Goal: Information Seeking & Learning: Learn about a topic

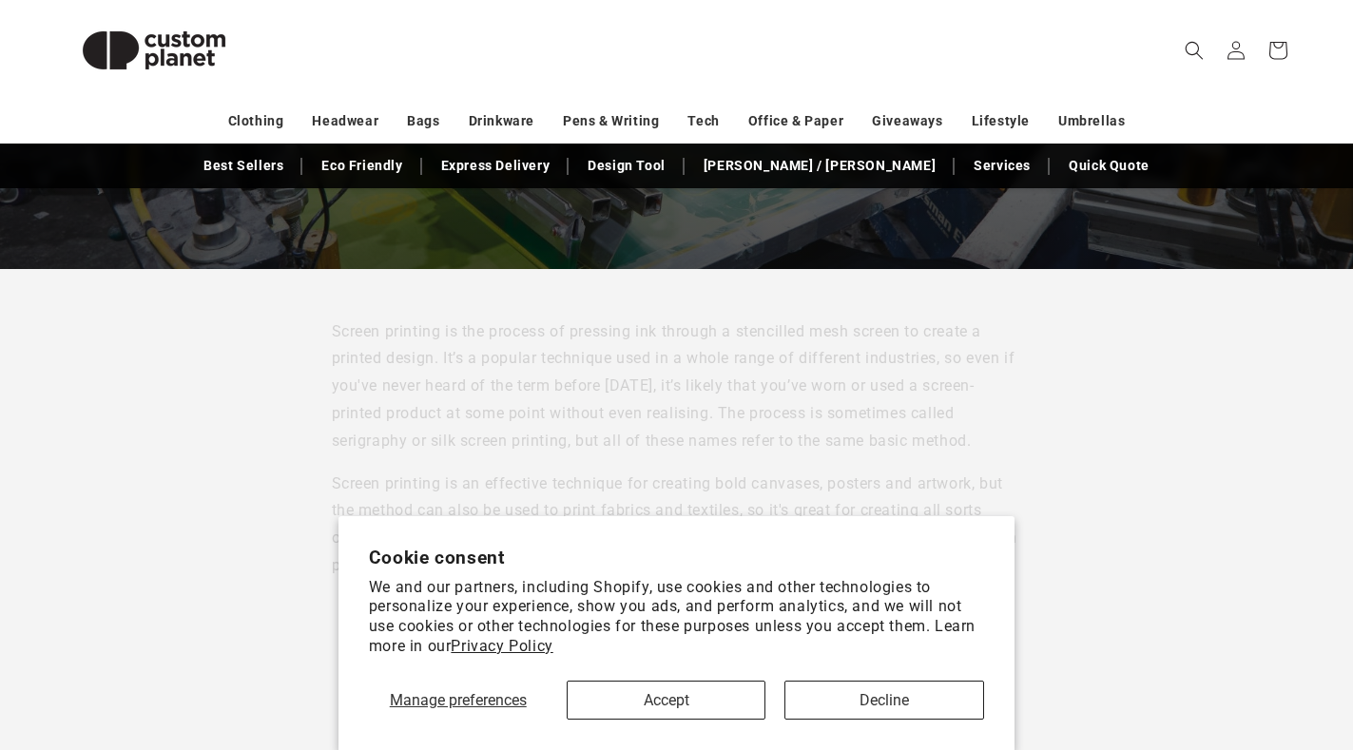
scroll to position [476, 0]
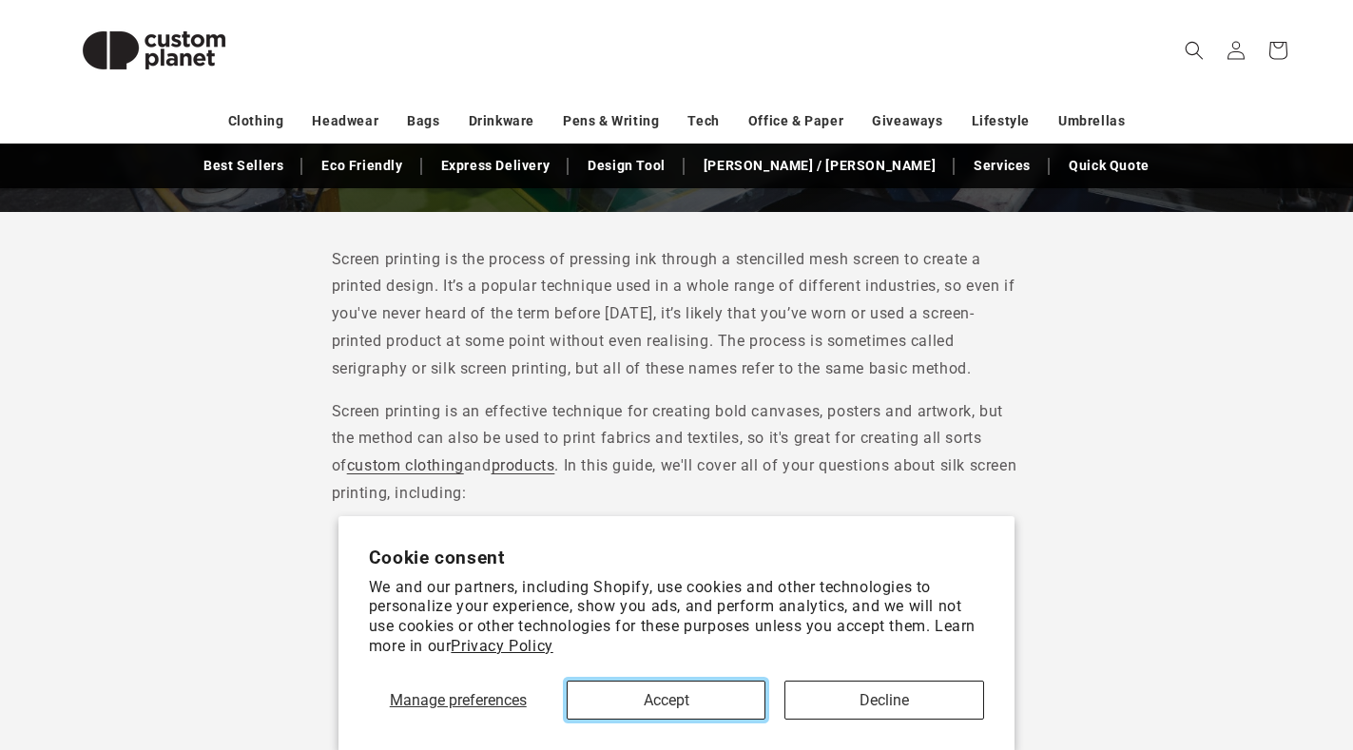
click at [681, 703] on button "Accept" at bounding box center [667, 700] width 200 height 39
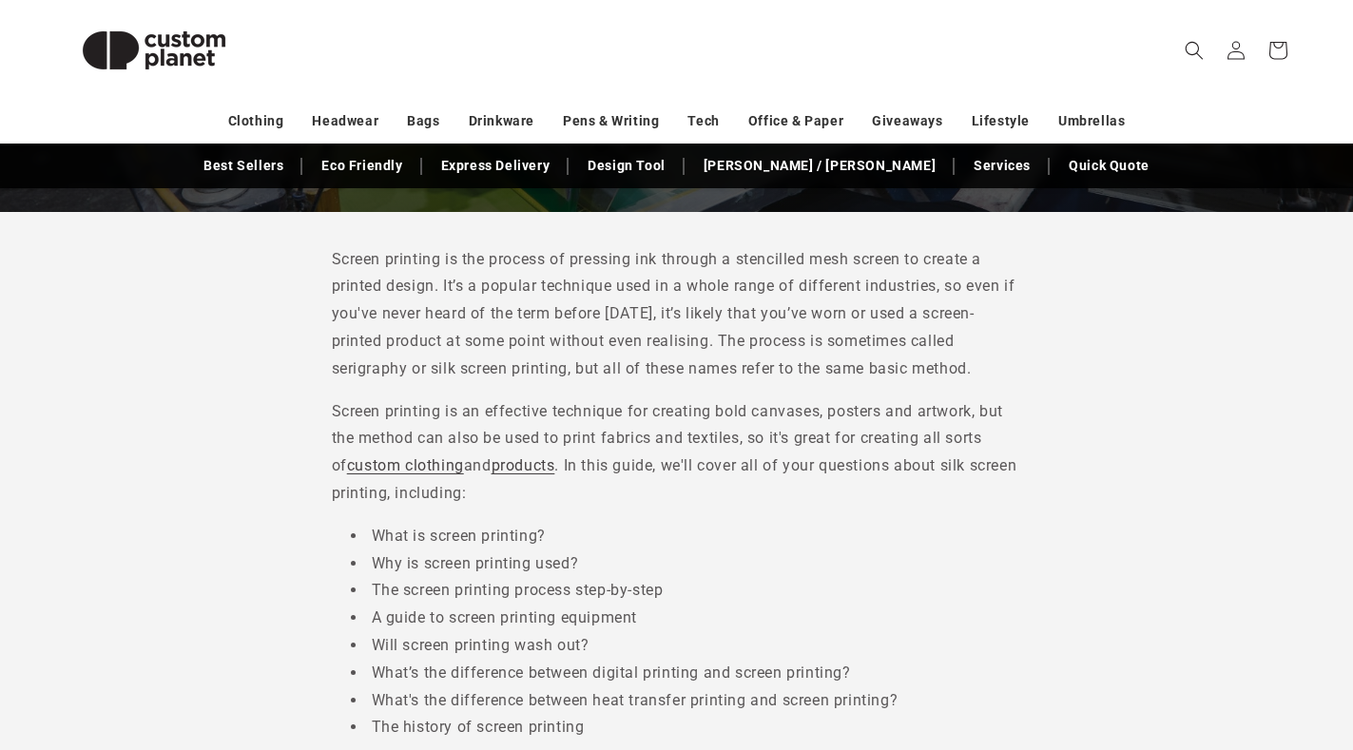
click at [680, 703] on li "What's the difference between heat transfer printing and screen printing?" at bounding box center [686, 702] width 671 height 28
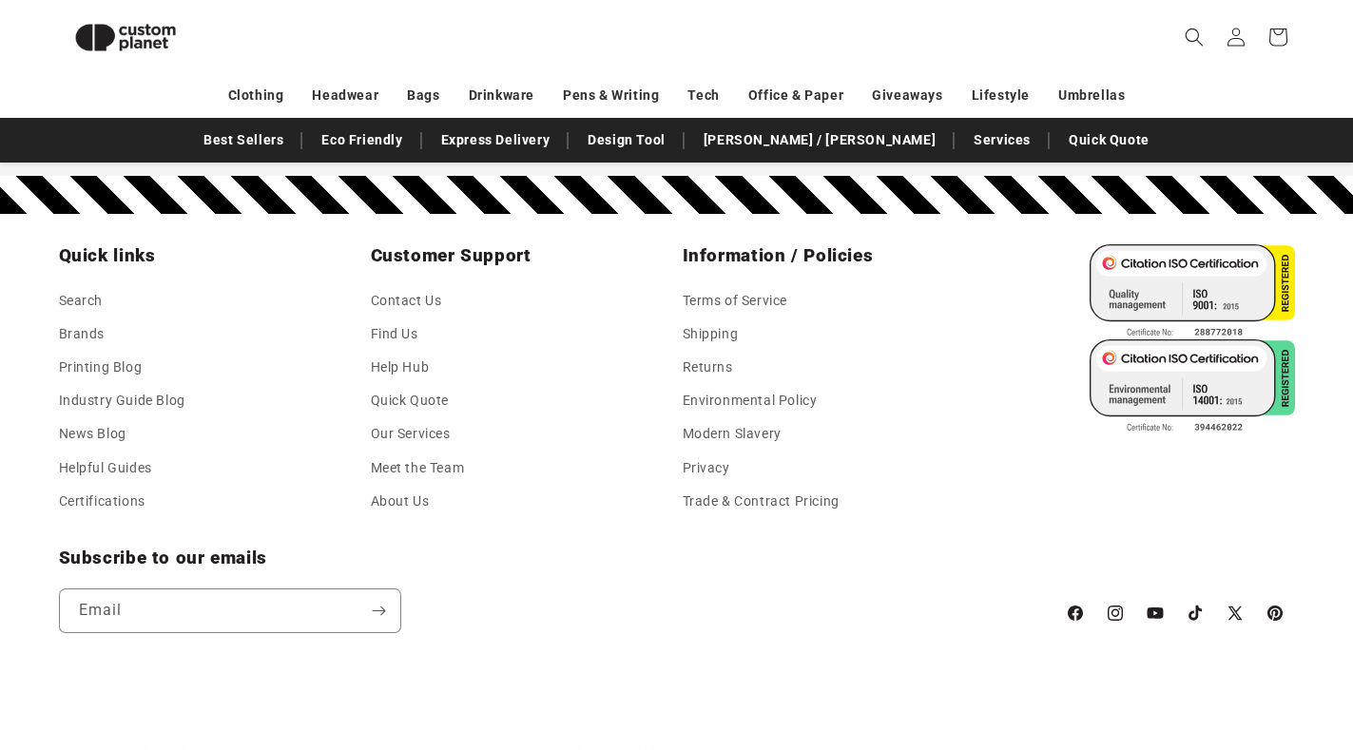
scroll to position [8439, 0]
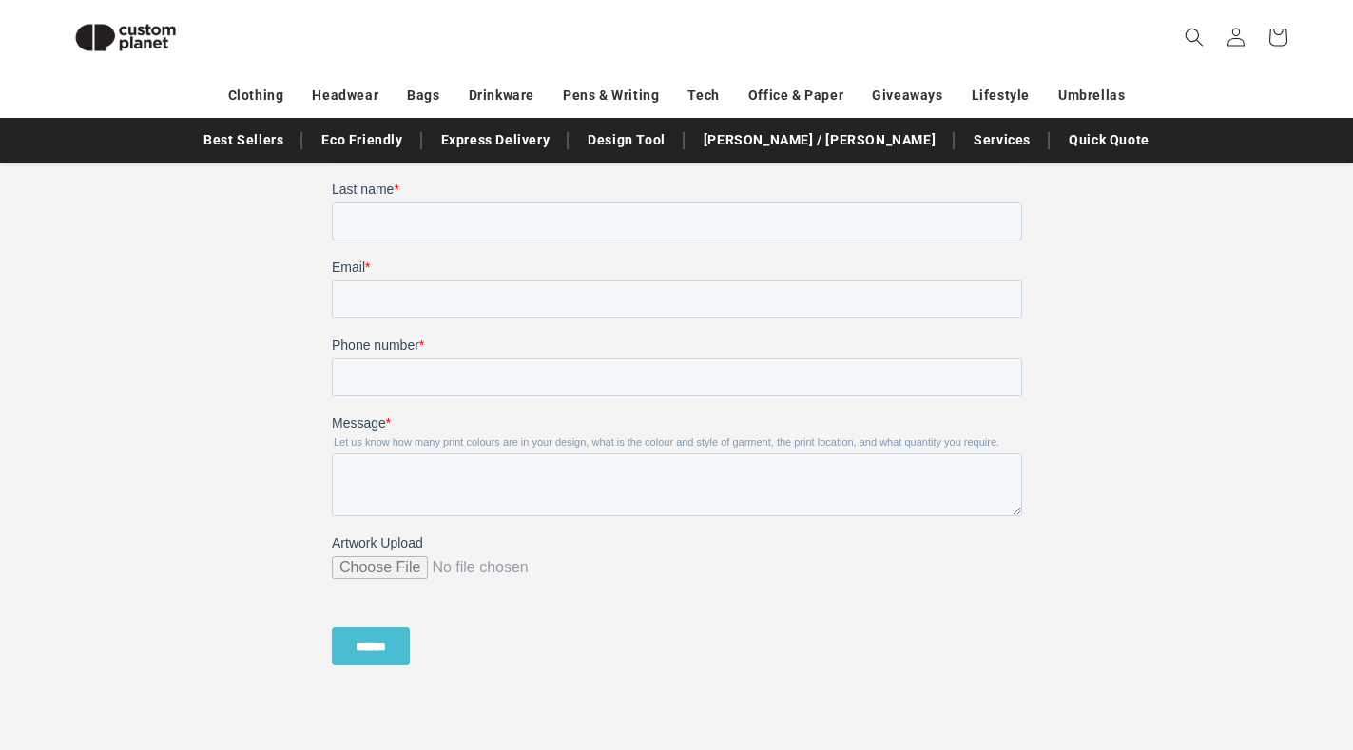
scroll to position [7868, 0]
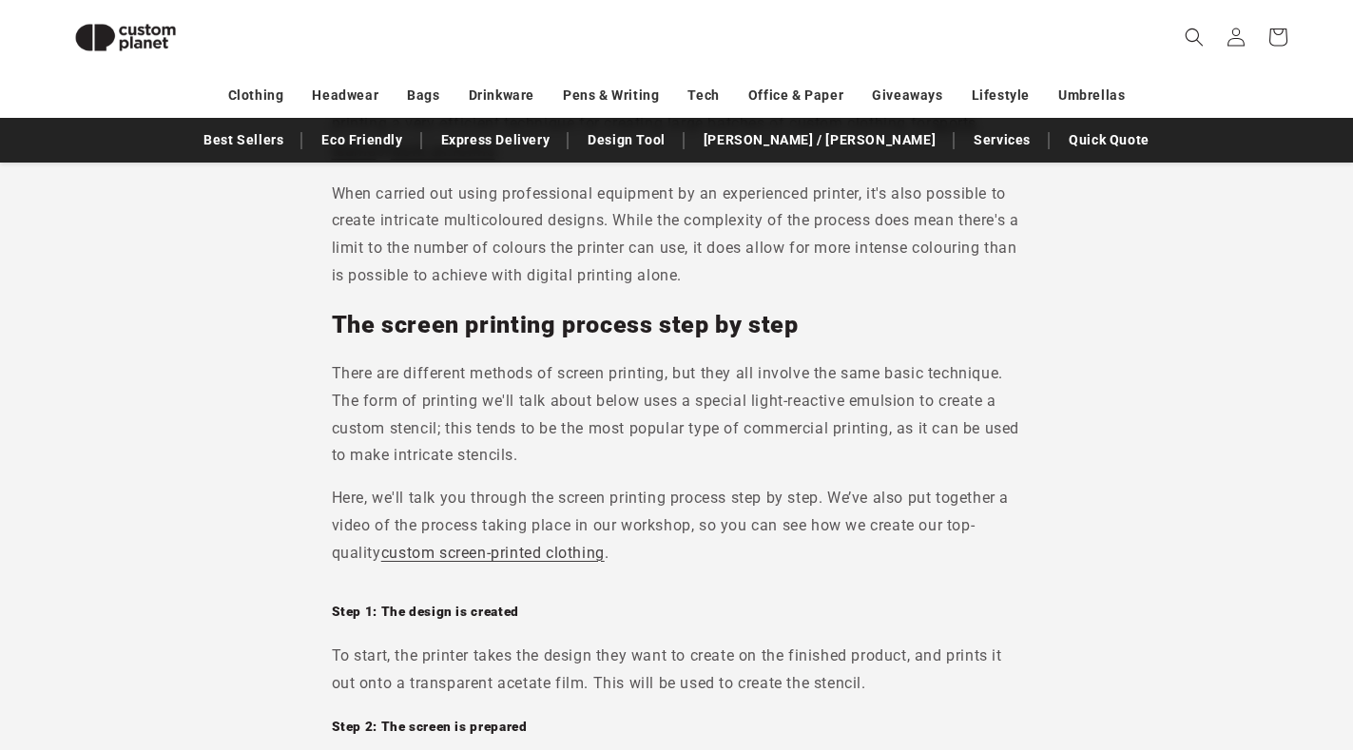
scroll to position [1876, 0]
